Goal: Check status

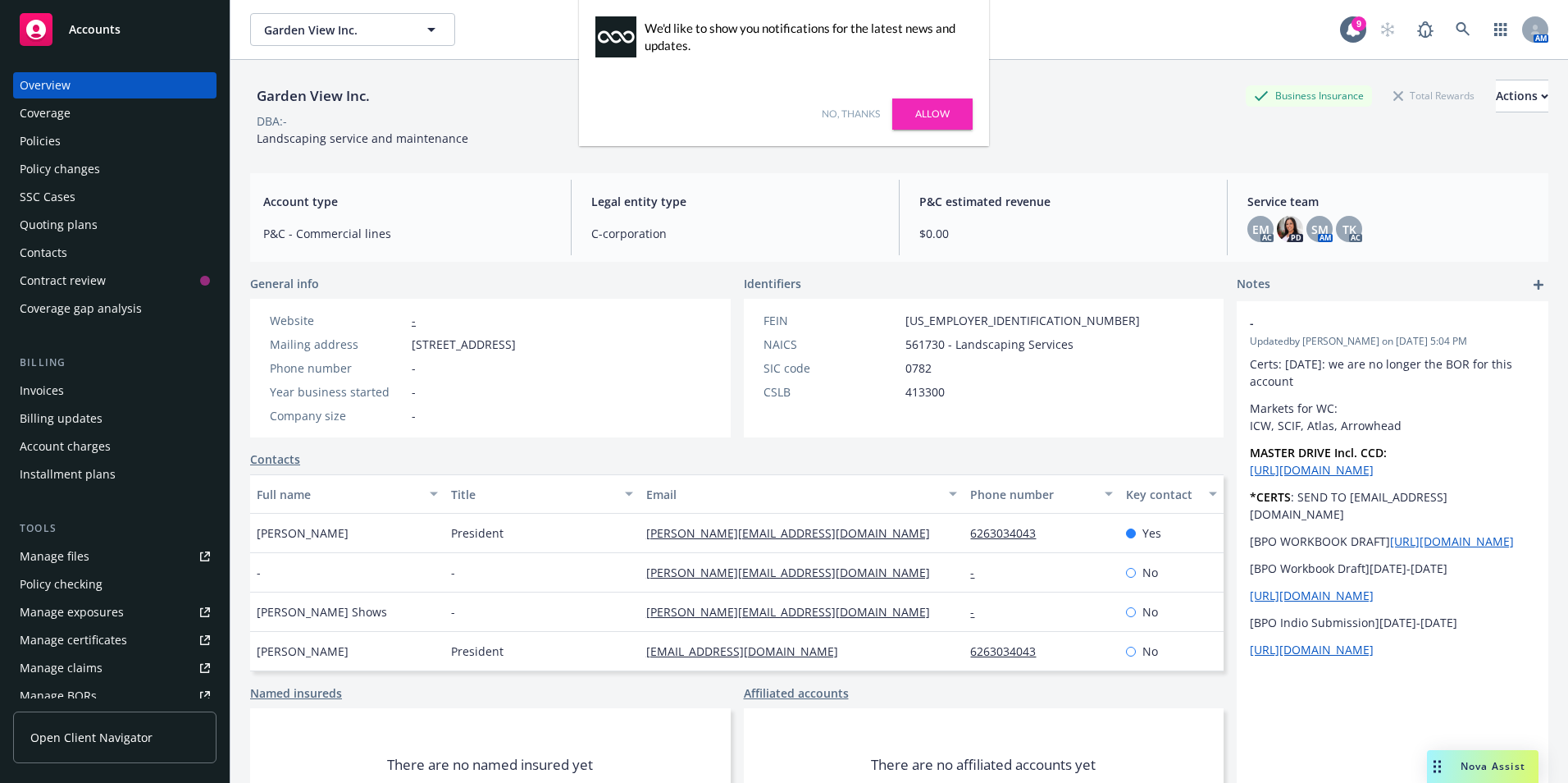
scroll to position [39, 0]
